Goal: Navigation & Orientation: Go to known website

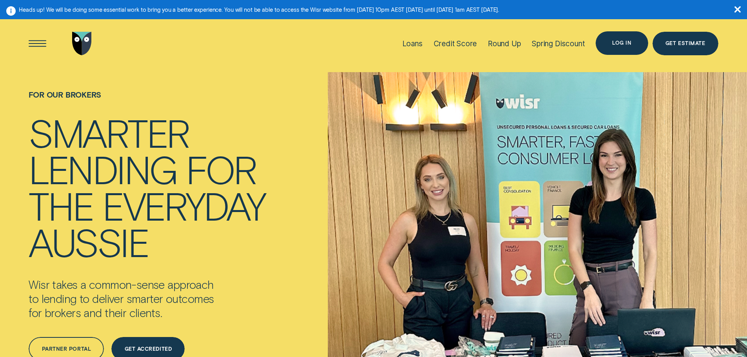
click at [605, 38] on div "Log in" at bounding box center [622, 43] width 52 height 24
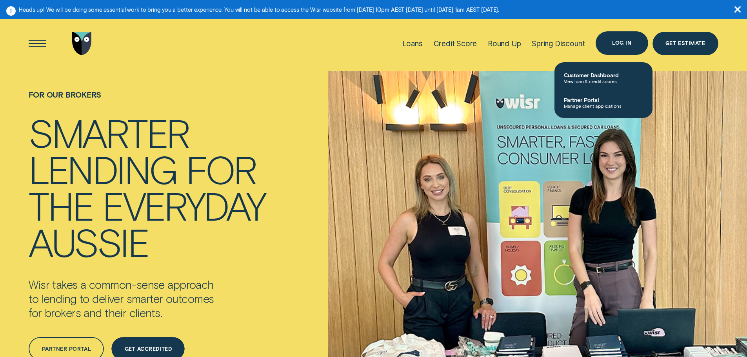
click at [613, 41] on div "Log in" at bounding box center [621, 43] width 19 height 5
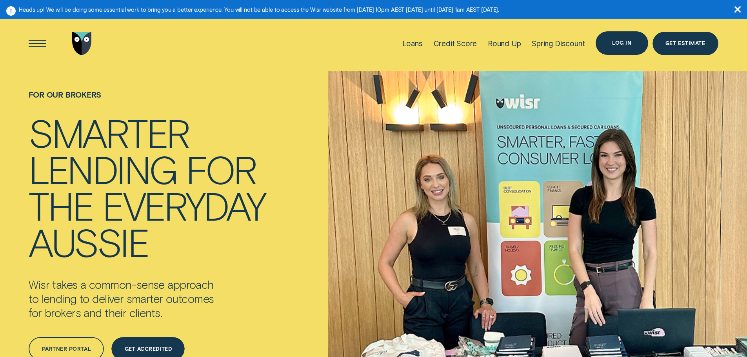
click at [613, 41] on div "Log in" at bounding box center [621, 43] width 19 height 5
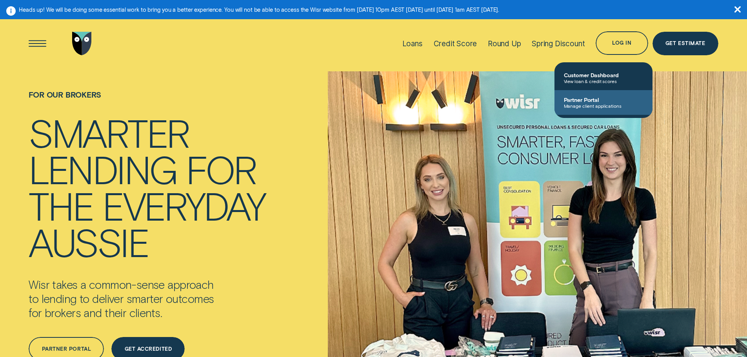
click at [575, 98] on span "Partner Portal" at bounding box center [603, 99] width 79 height 7
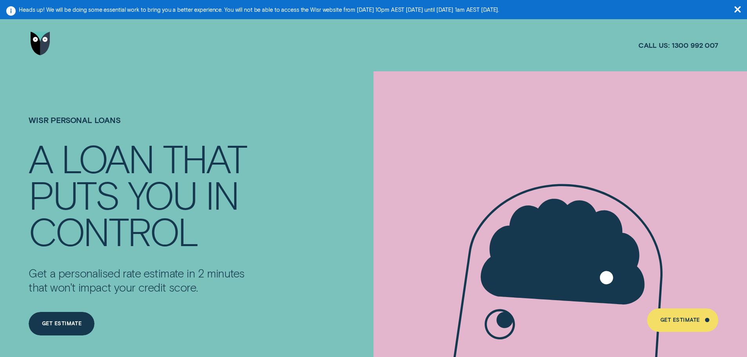
click at [736, 10] on icon "button" at bounding box center [737, 9] width 6 height 6
